Goal: Task Accomplishment & Management: Manage account settings

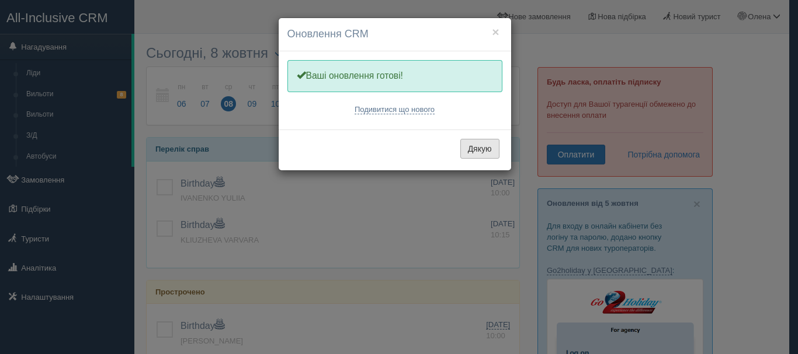
click at [479, 147] on button "Дякую" at bounding box center [479, 149] width 39 height 20
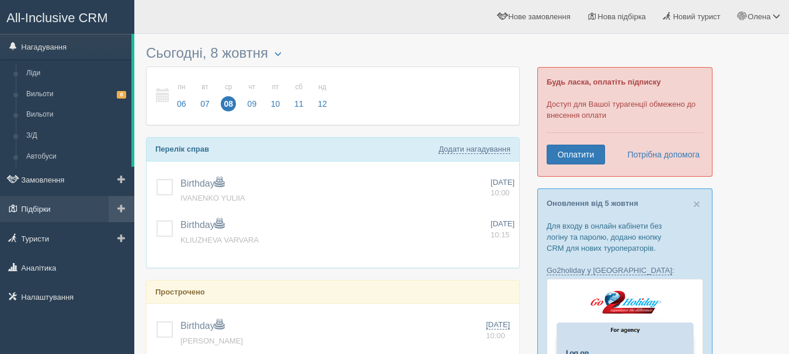
click at [36, 207] on link "Підбірки" at bounding box center [67, 209] width 134 height 26
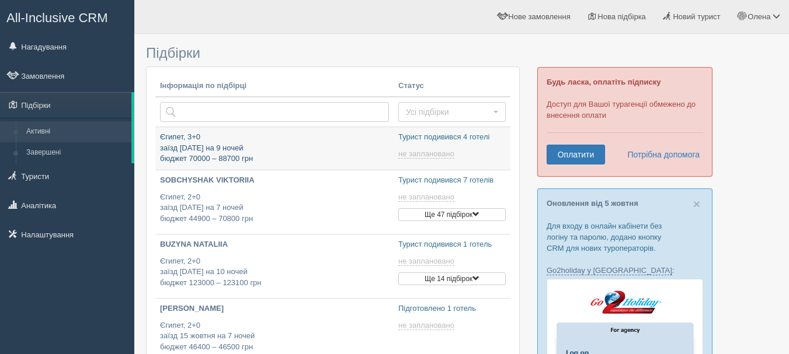
type input "[DATE] 14:15"
click at [228, 147] on p "Єгипет, 3+0 заїзд 13 жовтня на 9 ночей бюджет 70000 – 88700 грн" at bounding box center [274, 148] width 229 height 33
